Goal: Task Accomplishment & Management: Manage account settings

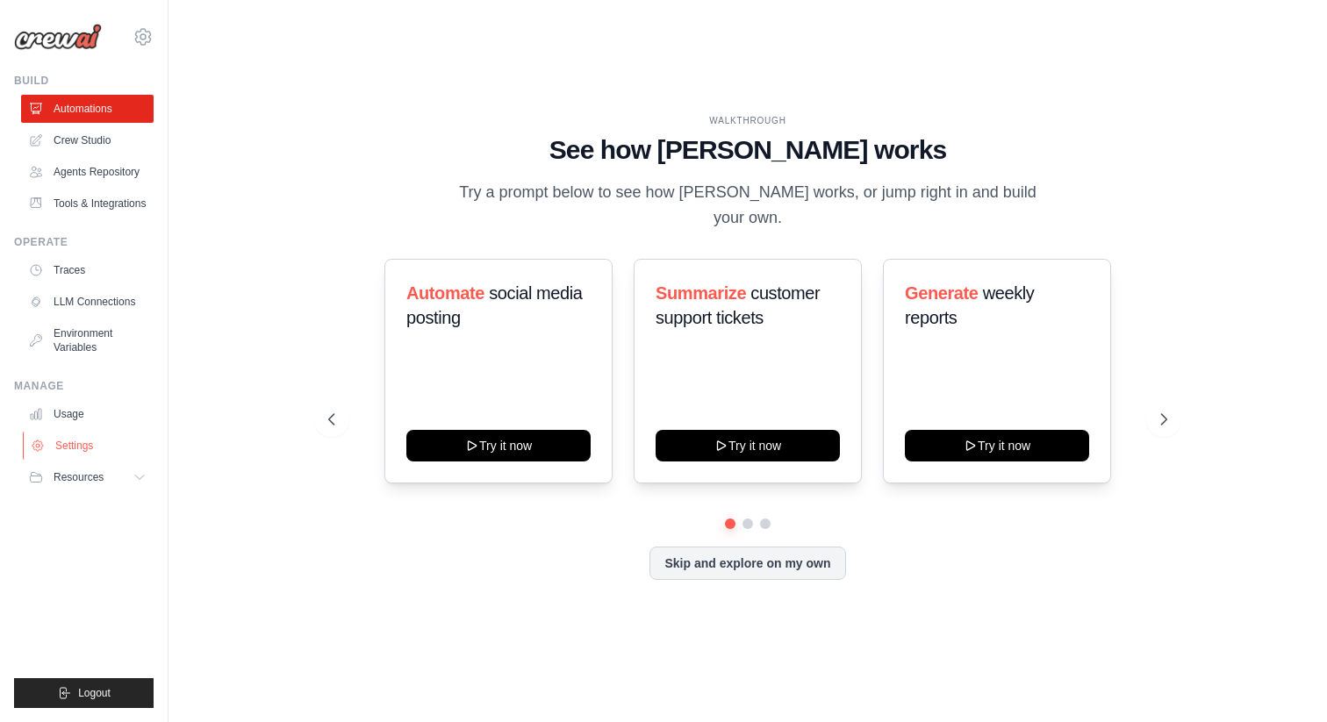
click at [75, 445] on link "Settings" at bounding box center [89, 446] width 132 height 28
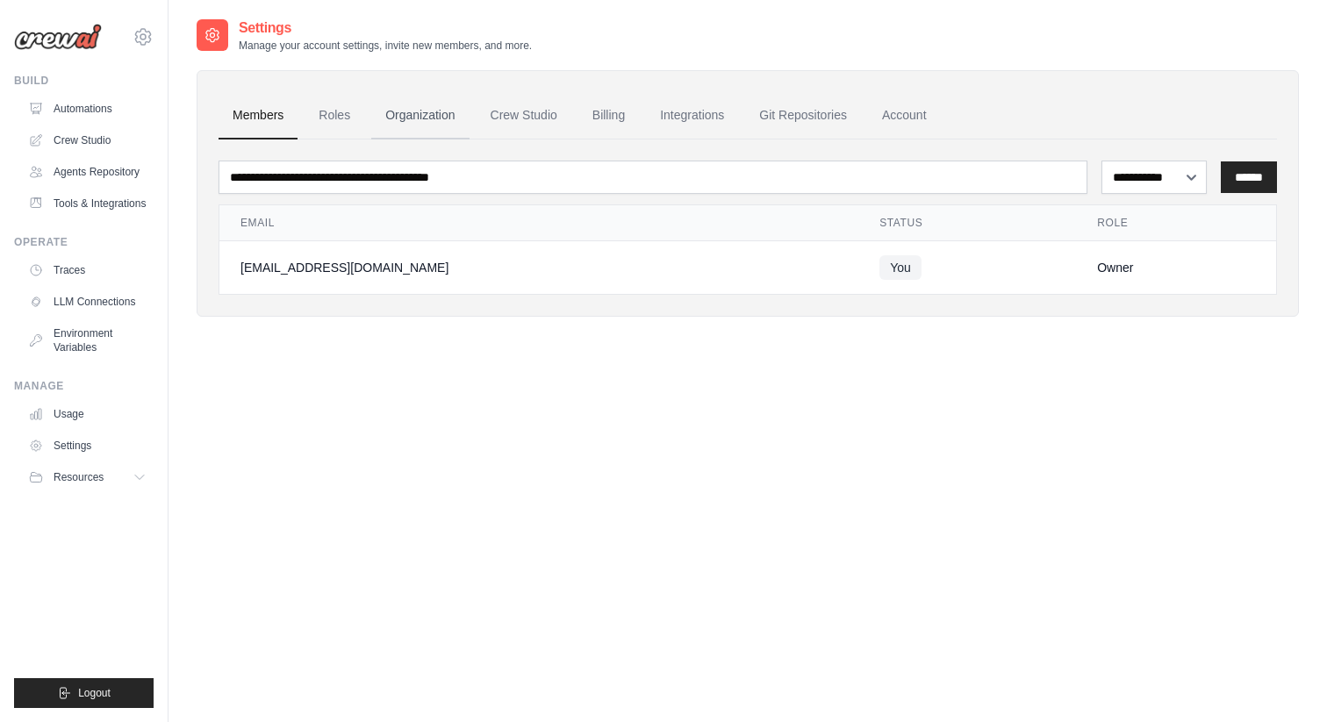
click at [429, 112] on link "Organization" at bounding box center [419, 115] width 97 height 47
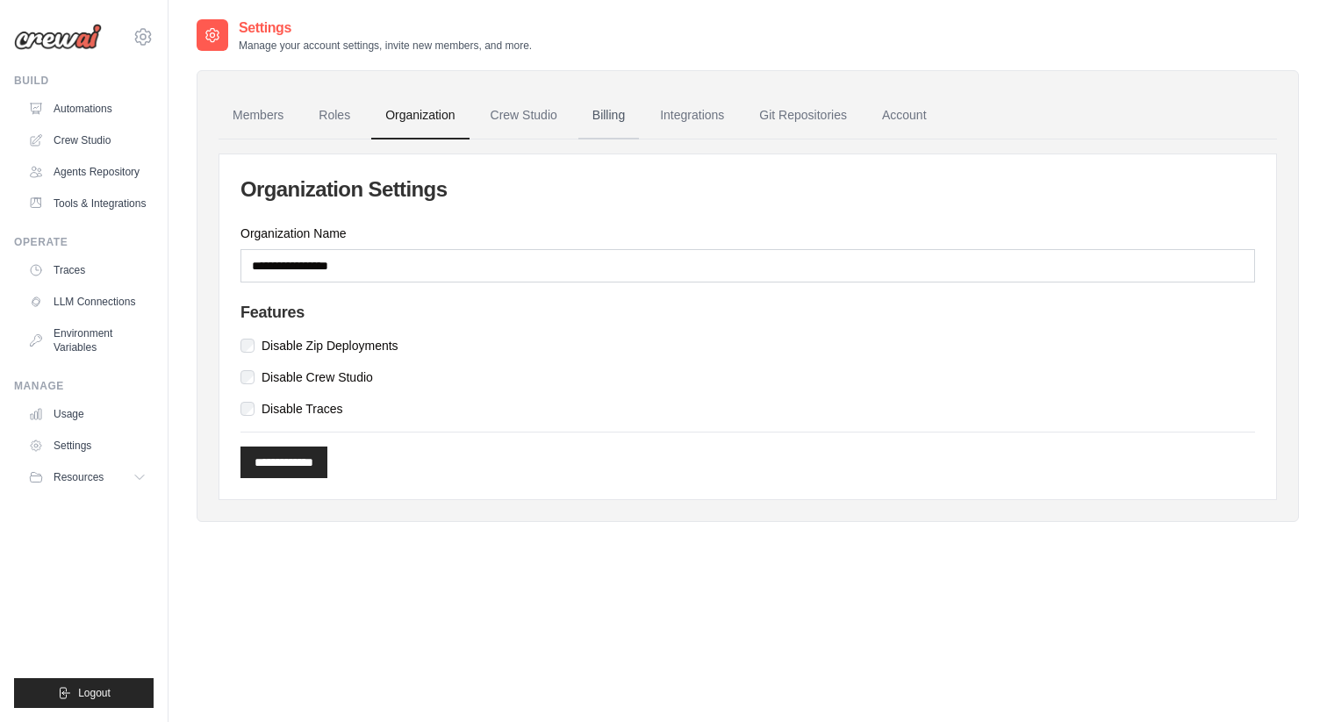
click at [597, 108] on link "Billing" at bounding box center [608, 115] width 61 height 47
